Goal: Information Seeking & Learning: Learn about a topic

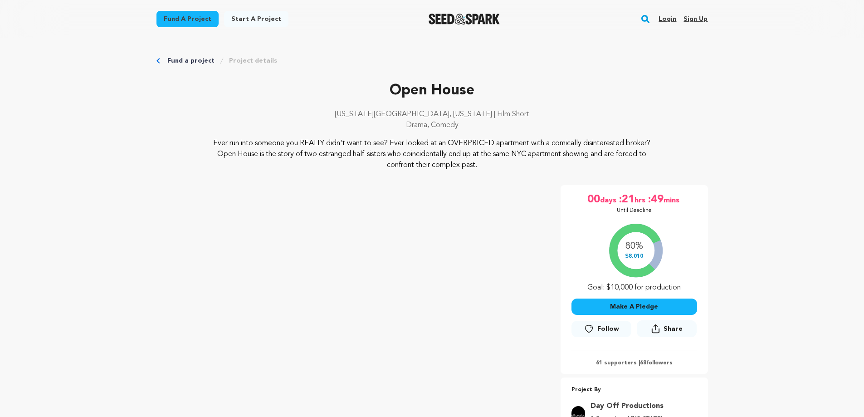
scroll to position [454, 0]
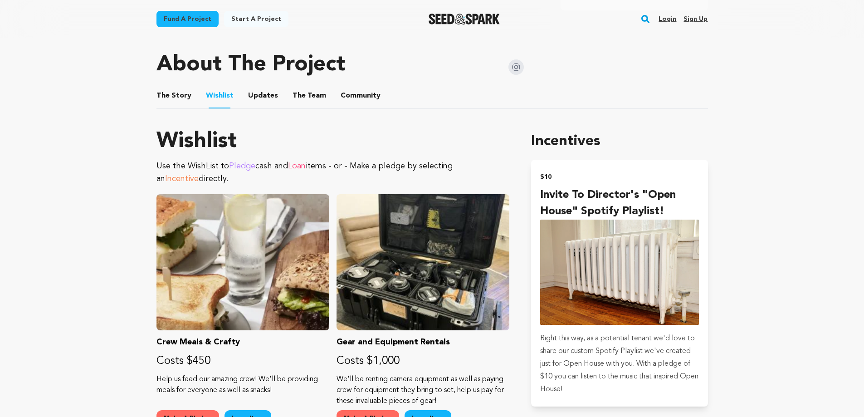
click at [263, 93] on button "Updates" at bounding box center [263, 98] width 22 height 22
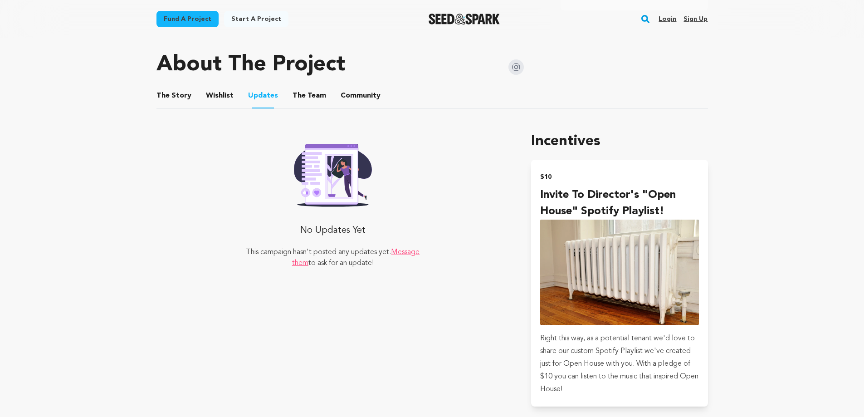
click at [302, 98] on button "The Team" at bounding box center [309, 98] width 22 height 22
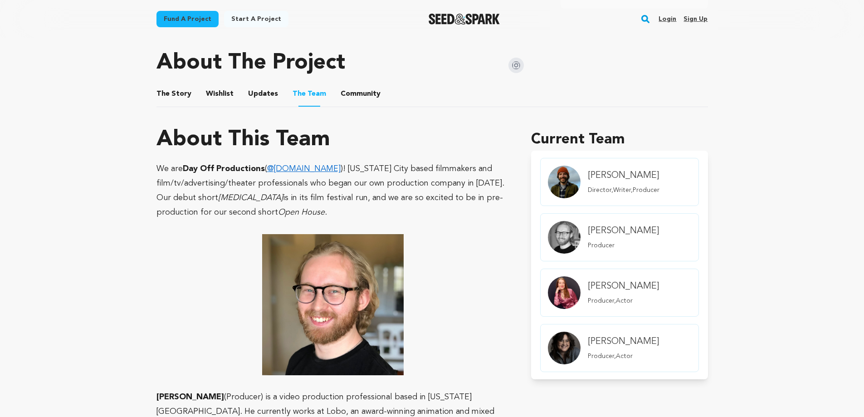
scroll to position [454, 0]
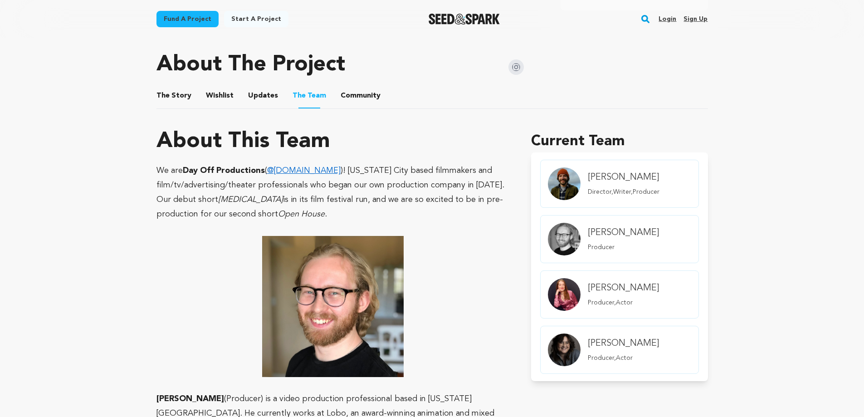
click at [350, 105] on button "Community" at bounding box center [361, 98] width 22 height 22
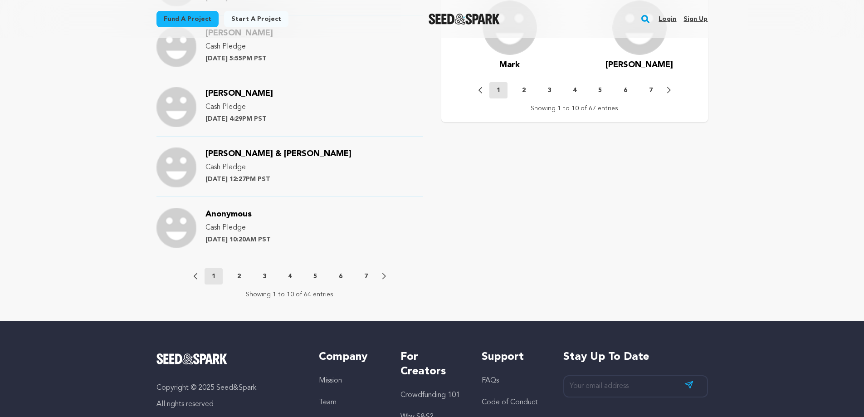
scroll to position [952, 0]
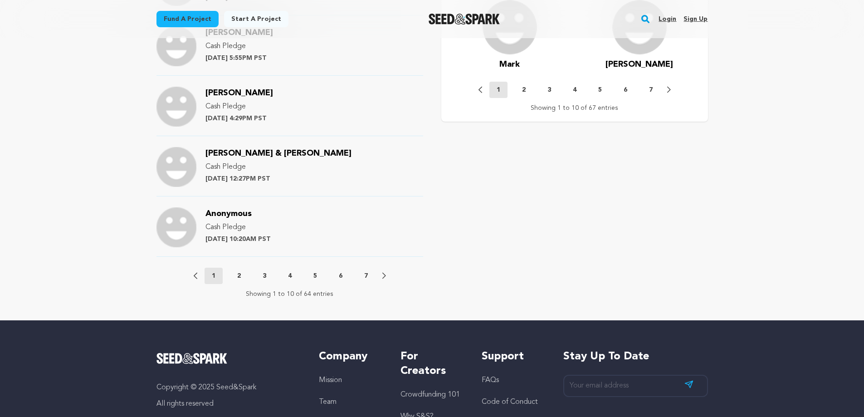
click at [239, 277] on p "2" at bounding box center [239, 275] width 4 height 9
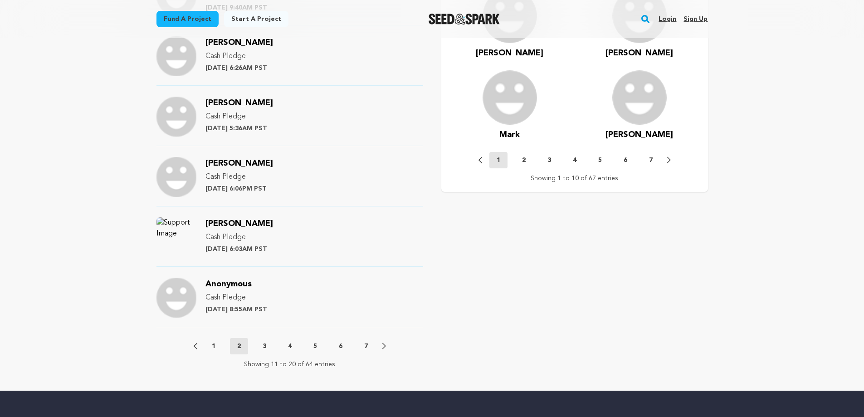
scroll to position [907, 0]
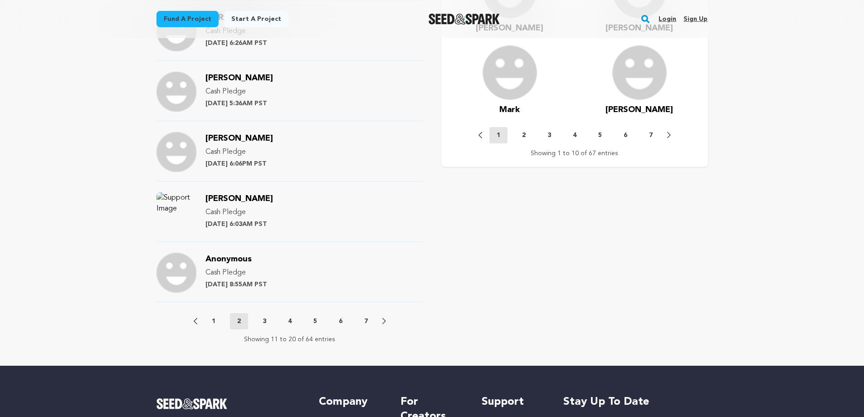
click at [261, 323] on button "3" at bounding box center [264, 321] width 18 height 9
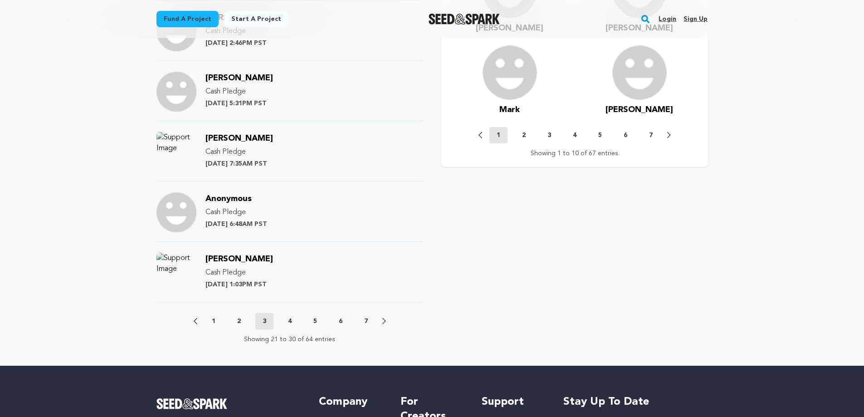
scroll to position [1043, 0]
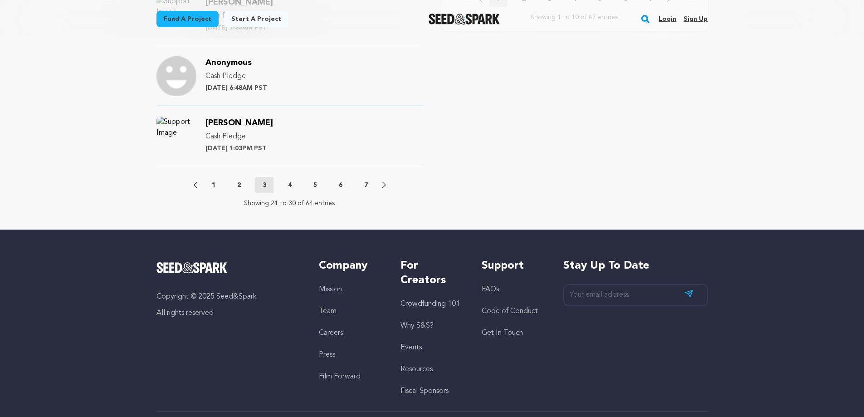
click at [287, 185] on button "4" at bounding box center [290, 184] width 18 height 9
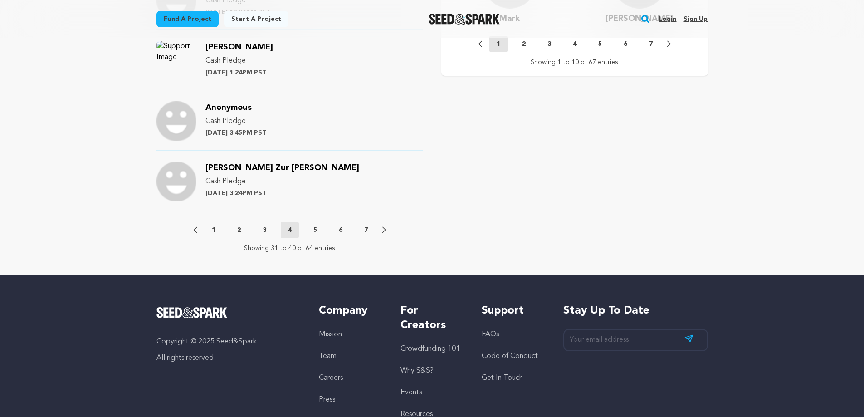
scroll to position [1088, 0]
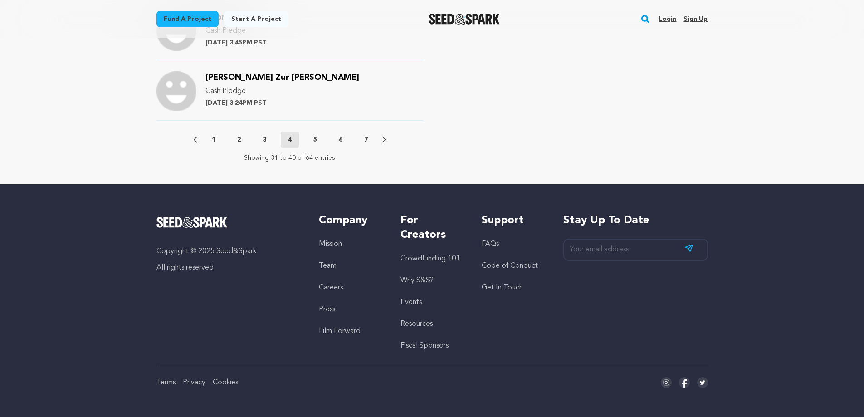
click at [315, 141] on p "5" at bounding box center [315, 139] width 4 height 9
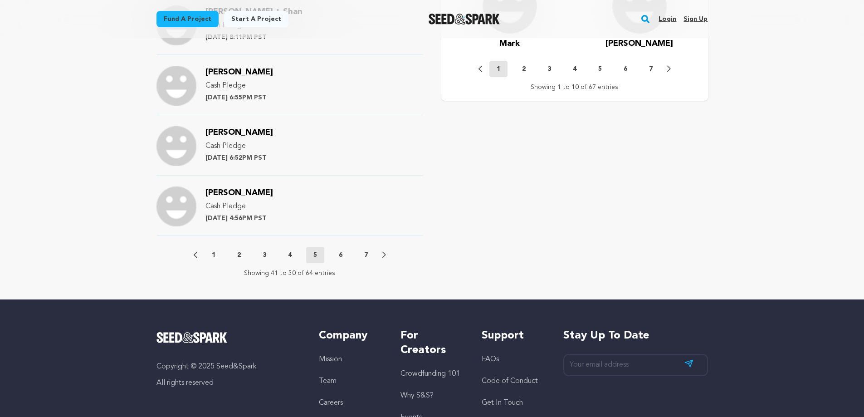
scroll to position [998, 0]
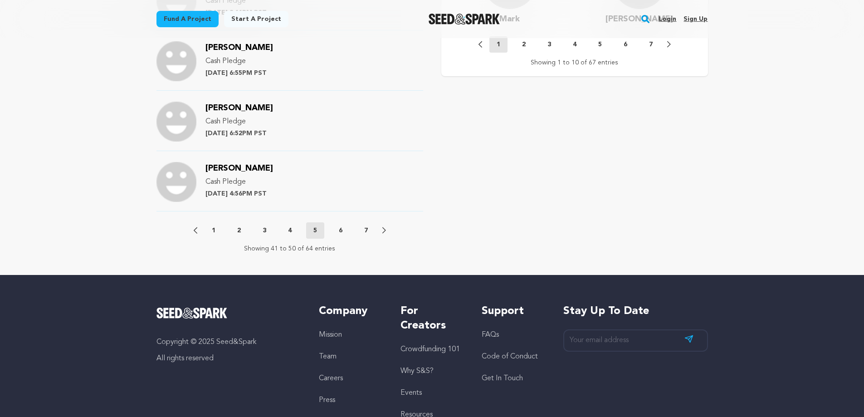
click at [339, 229] on p "6" at bounding box center [341, 230] width 4 height 9
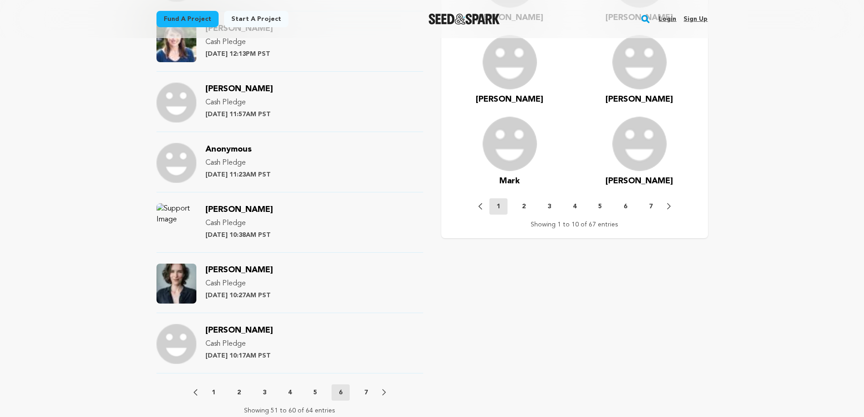
scroll to position [862, 0]
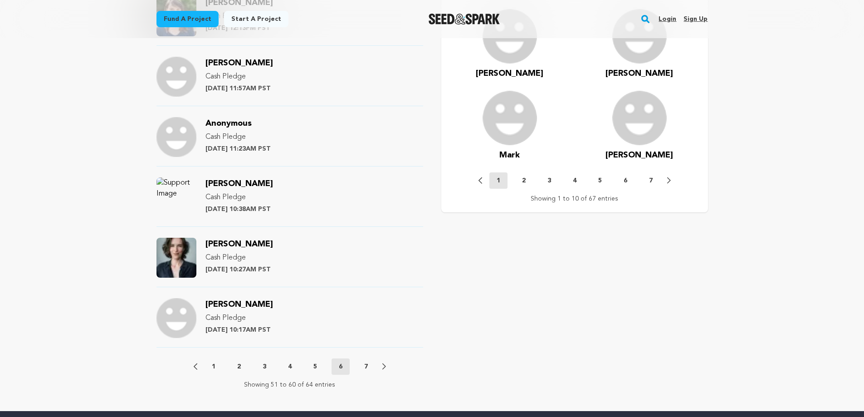
click at [365, 370] on p "7" at bounding box center [366, 366] width 4 height 9
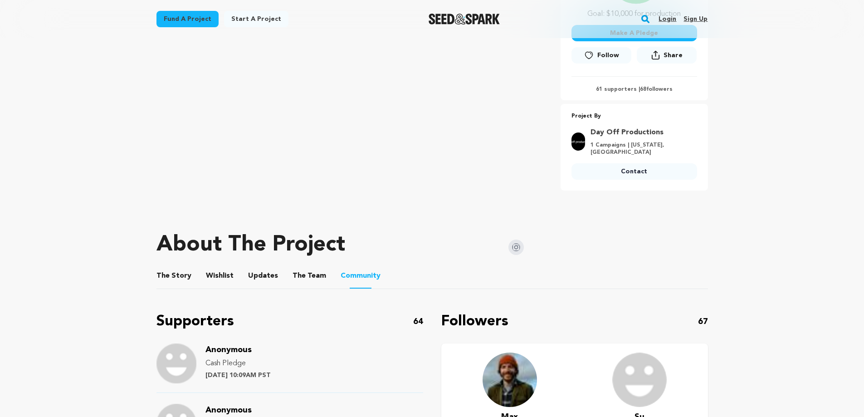
scroll to position [273, 0]
click at [172, 269] on button "The Story" at bounding box center [174, 278] width 22 height 22
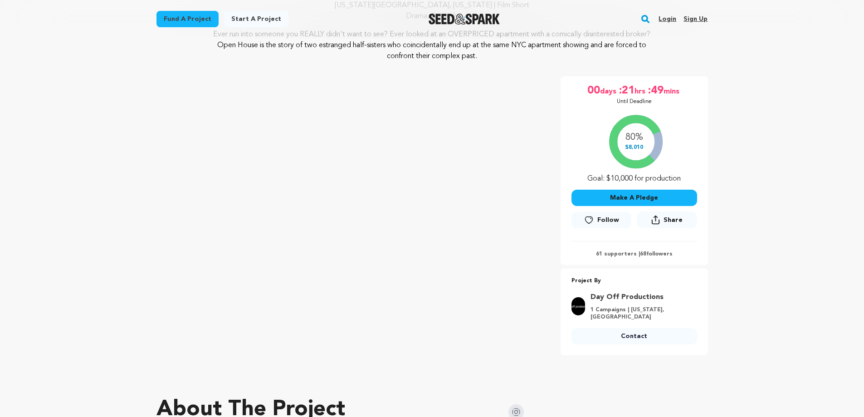
scroll to position [92, 0]
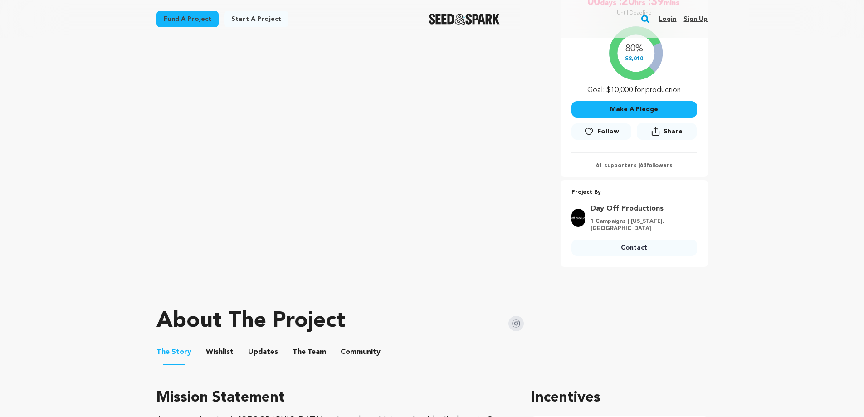
scroll to position [317, 0]
